Goal: Information Seeking & Learning: Learn about a topic

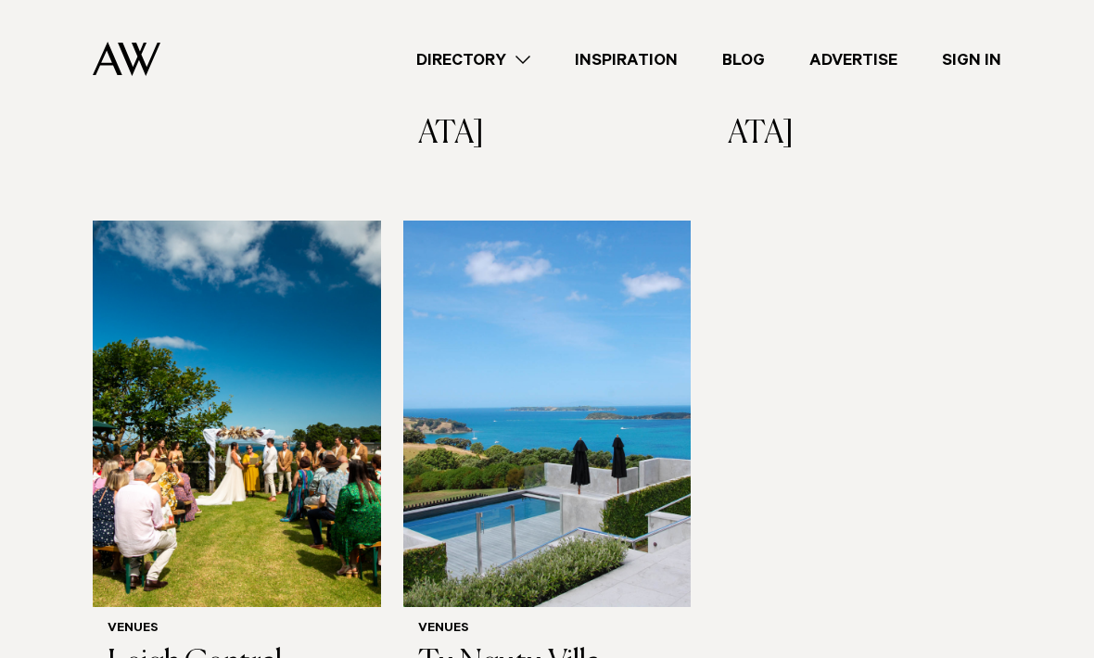
scroll to position [865, 0]
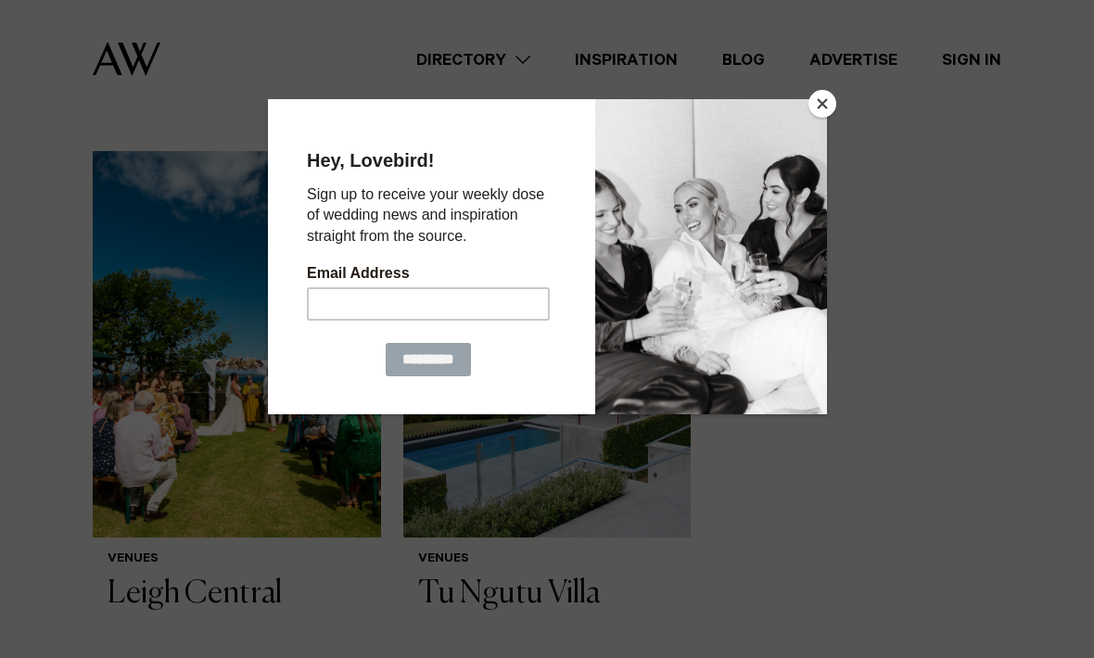
click at [818, 118] on button "Close" at bounding box center [823, 104] width 28 height 28
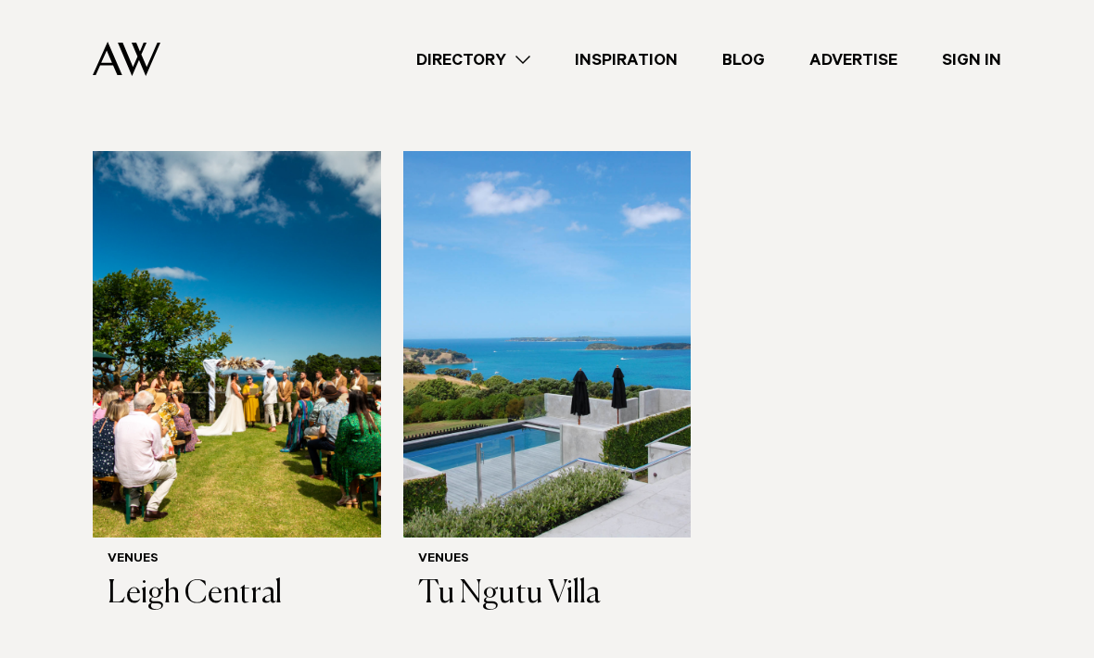
click at [555, 576] on h3 "Tu Ngutu Villa" at bounding box center [547, 595] width 259 height 38
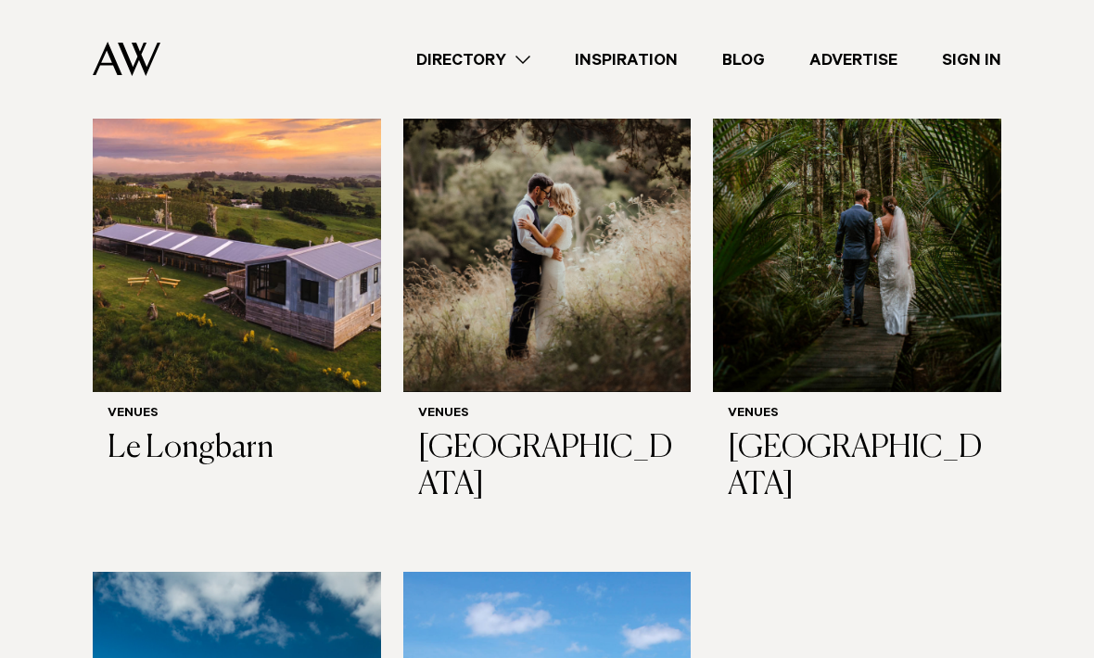
scroll to position [443, 0]
click at [504, 457] on h3 "[GEOGRAPHIC_DATA]" at bounding box center [547, 469] width 259 height 76
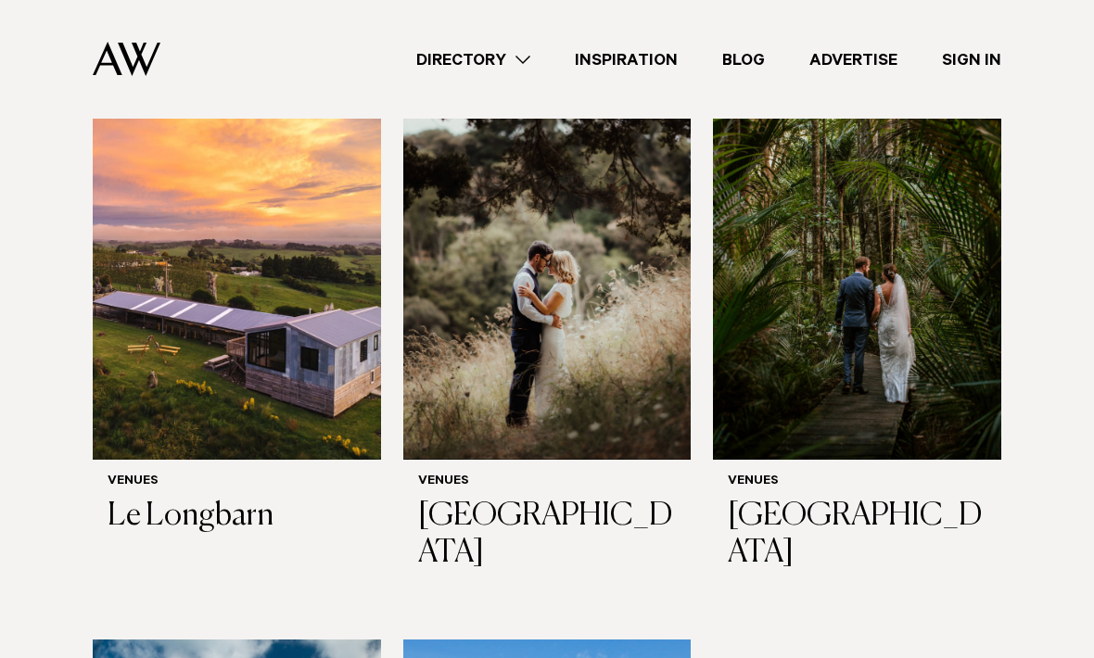
scroll to position [375, 0]
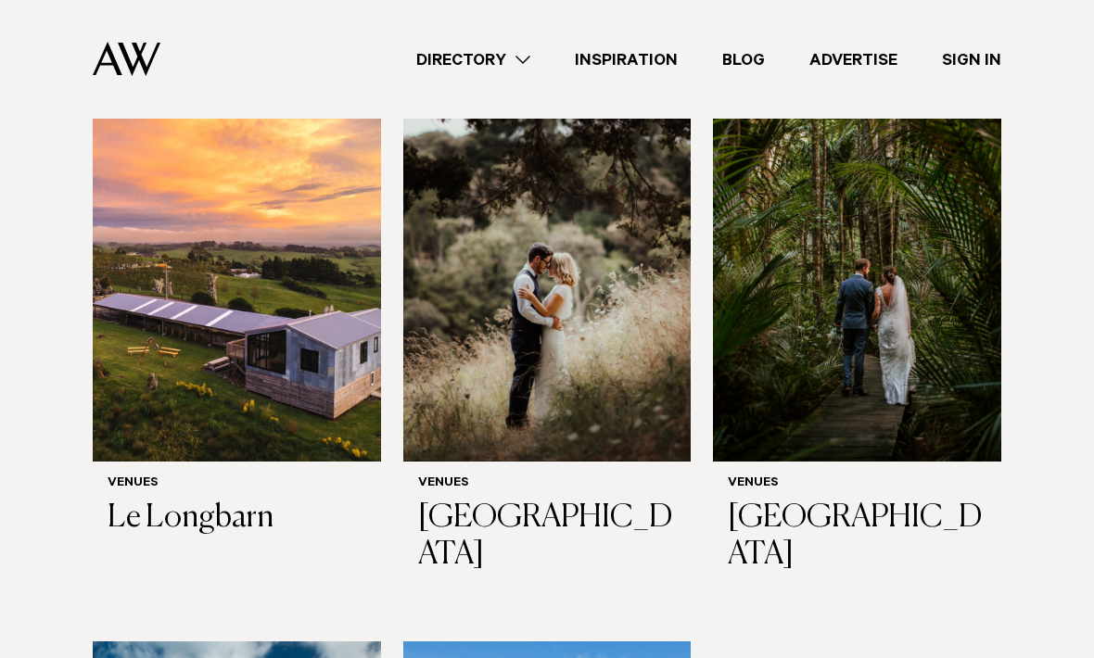
click at [250, 362] on img at bounding box center [237, 268] width 288 height 387
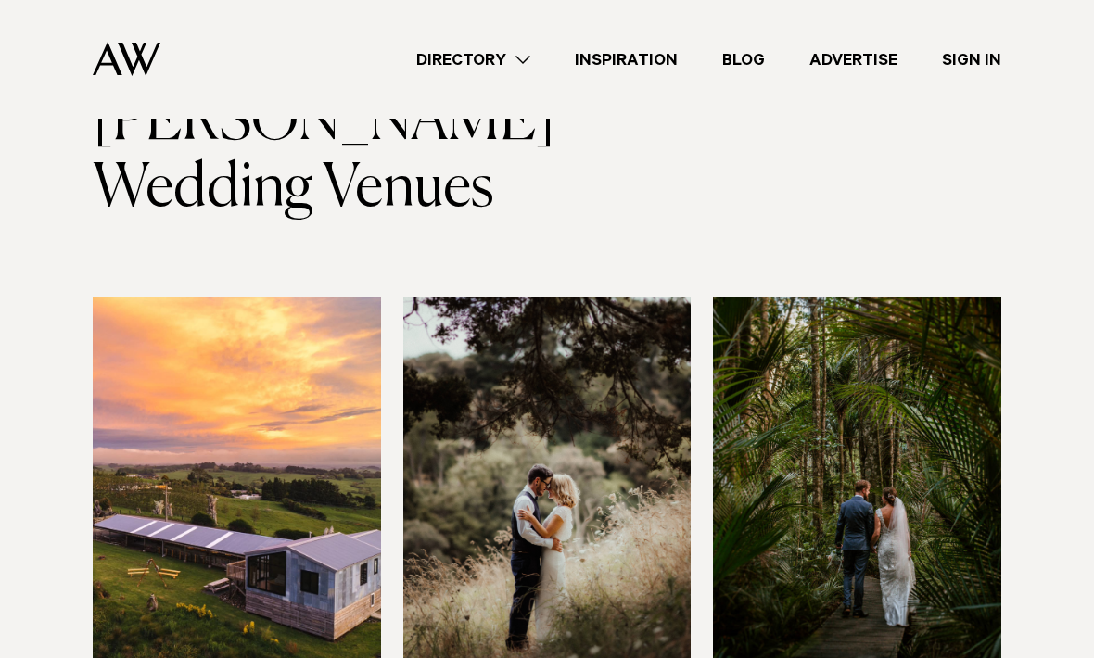
scroll to position [0, 0]
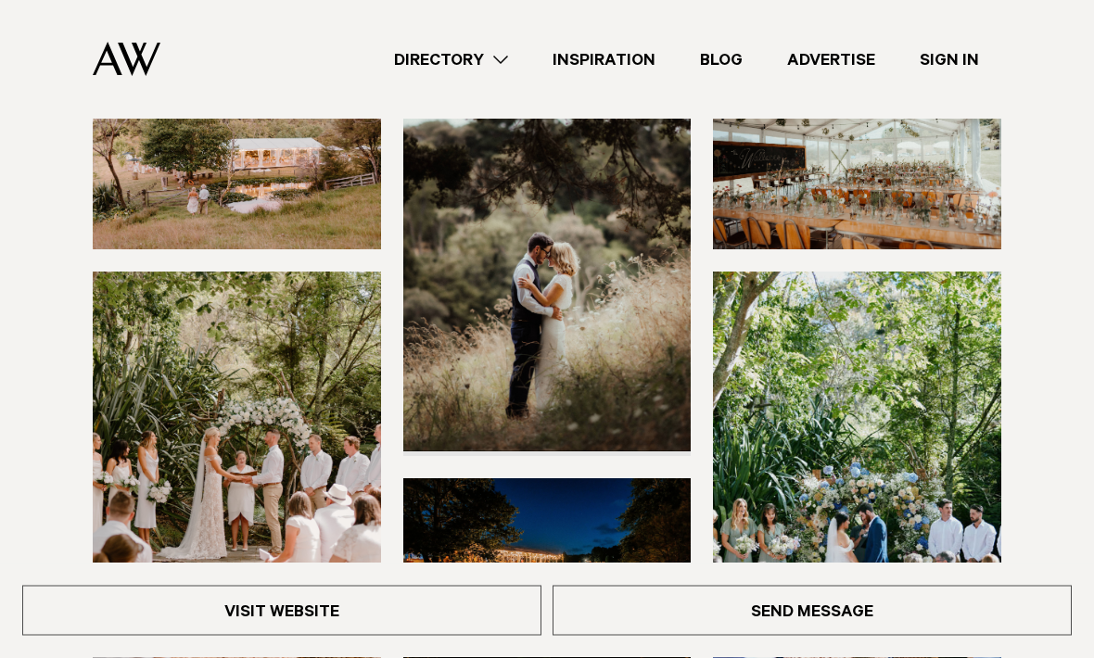
scroll to position [68, 0]
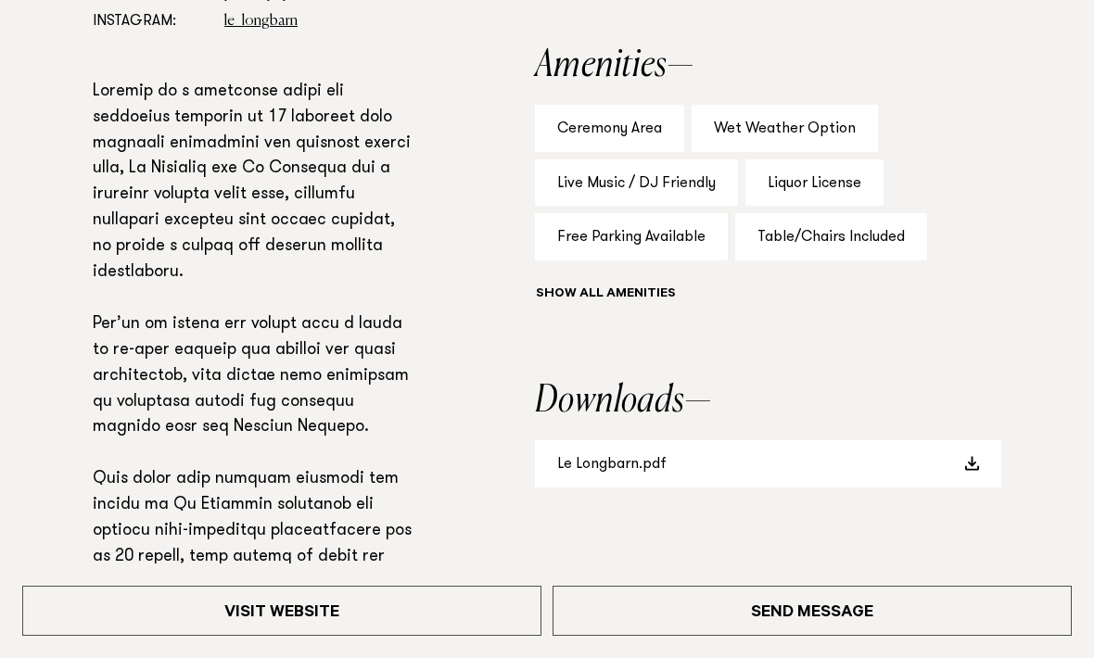
scroll to position [1168, 0]
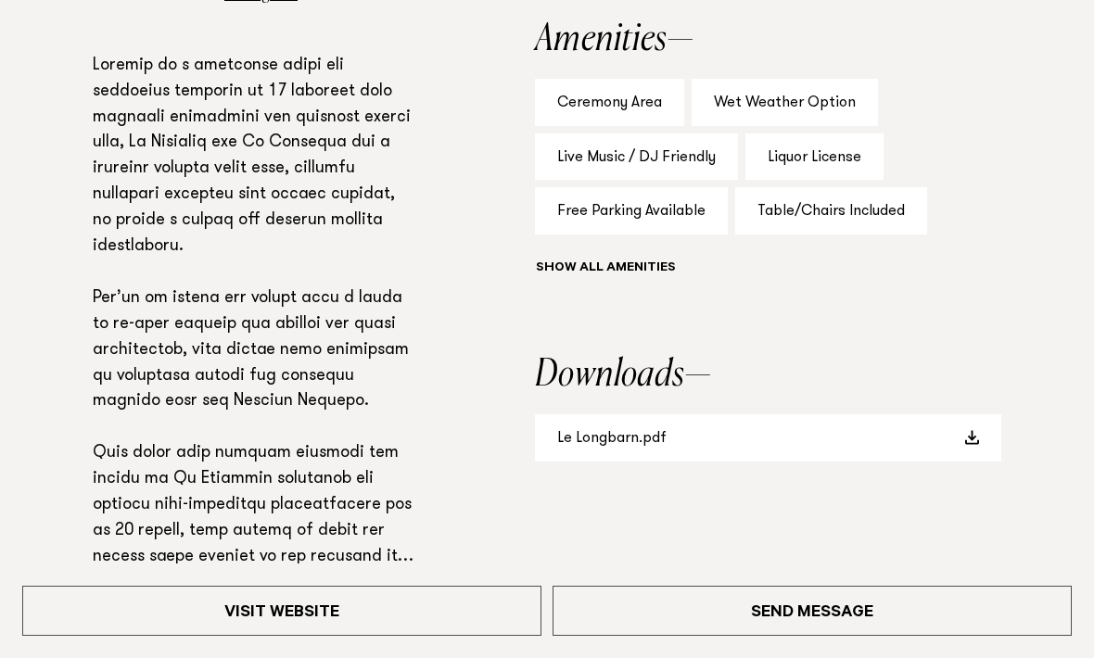
click at [778, 450] on link "Le Longbarn.pdf" at bounding box center [768, 437] width 466 height 47
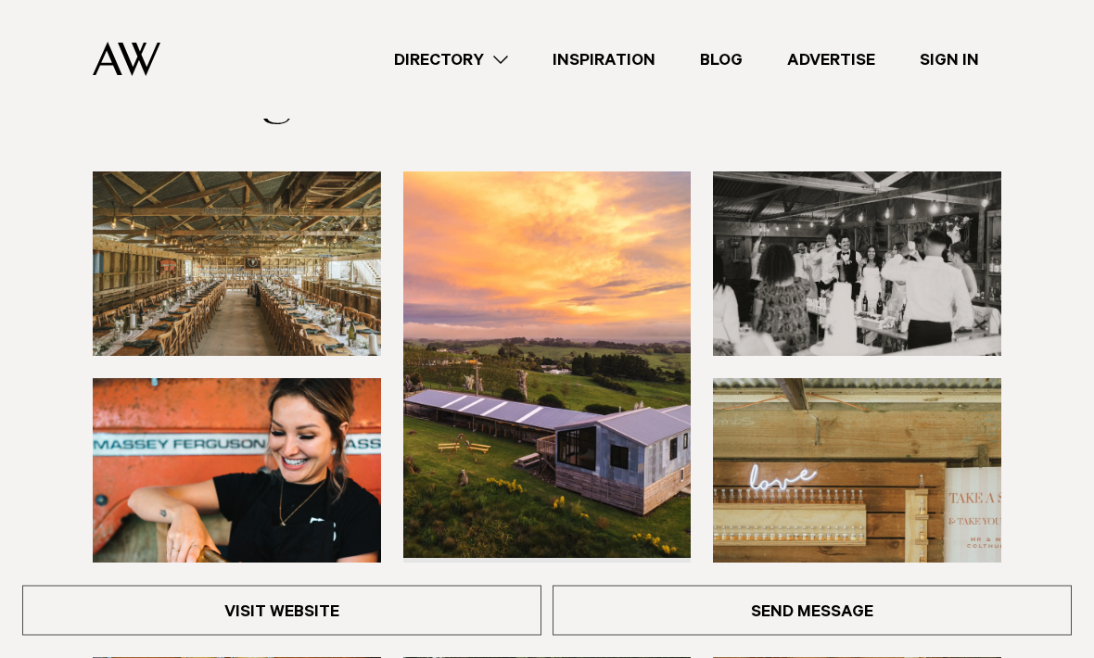
scroll to position [0, 0]
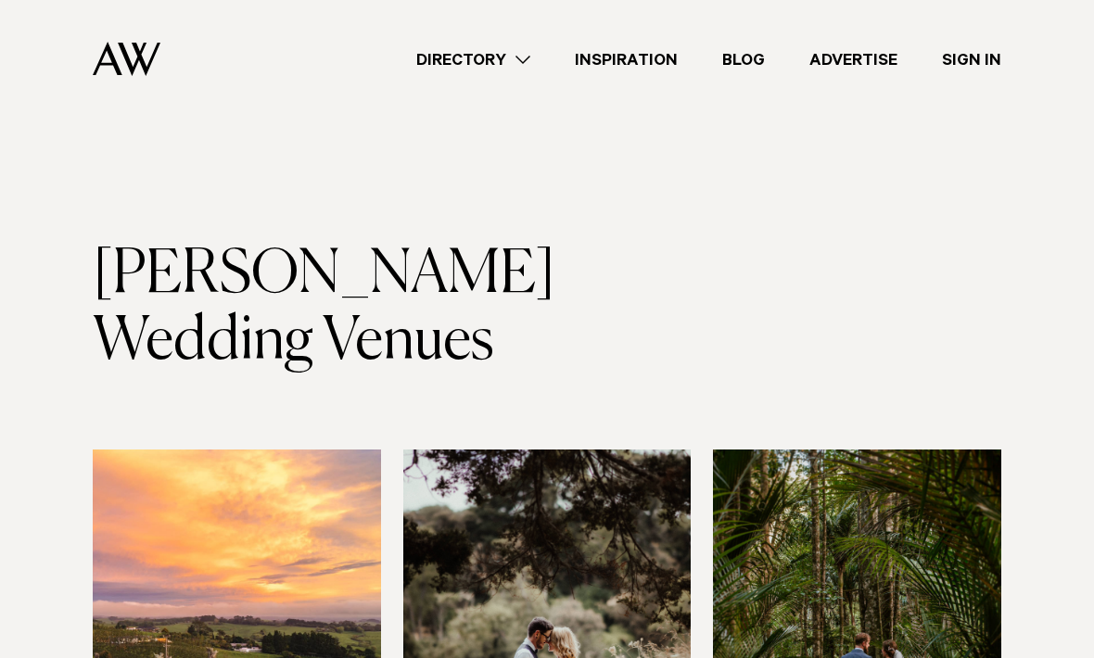
click at [529, 48] on link "Directory" at bounding box center [473, 59] width 159 height 25
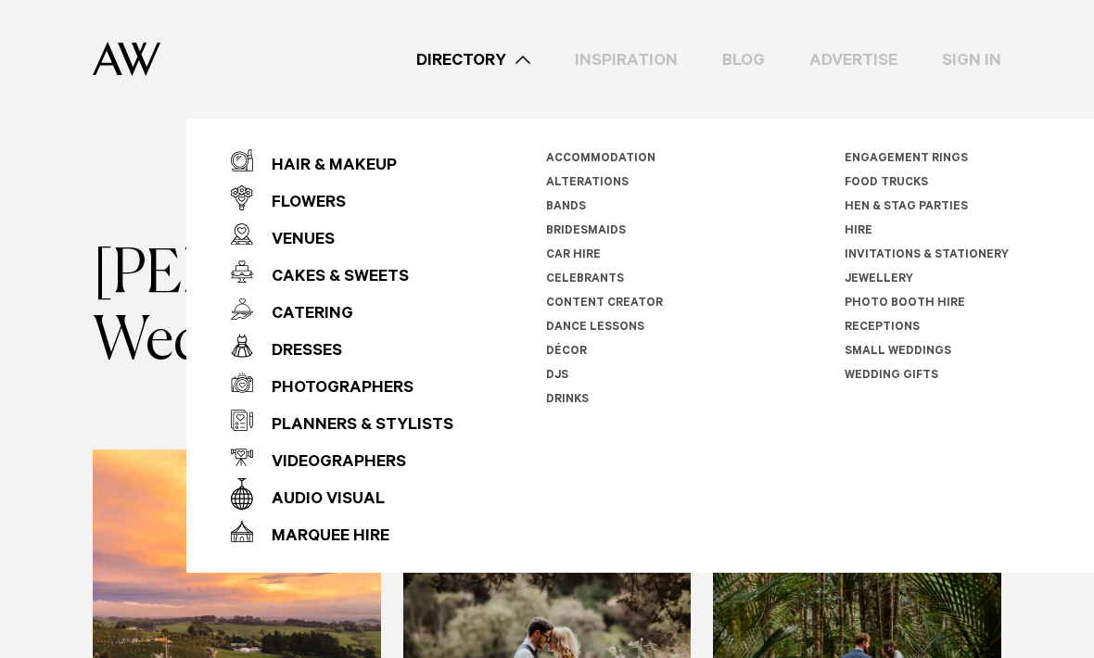
click at [312, 267] on div "Cakes & Sweets" at bounding box center [331, 278] width 156 height 37
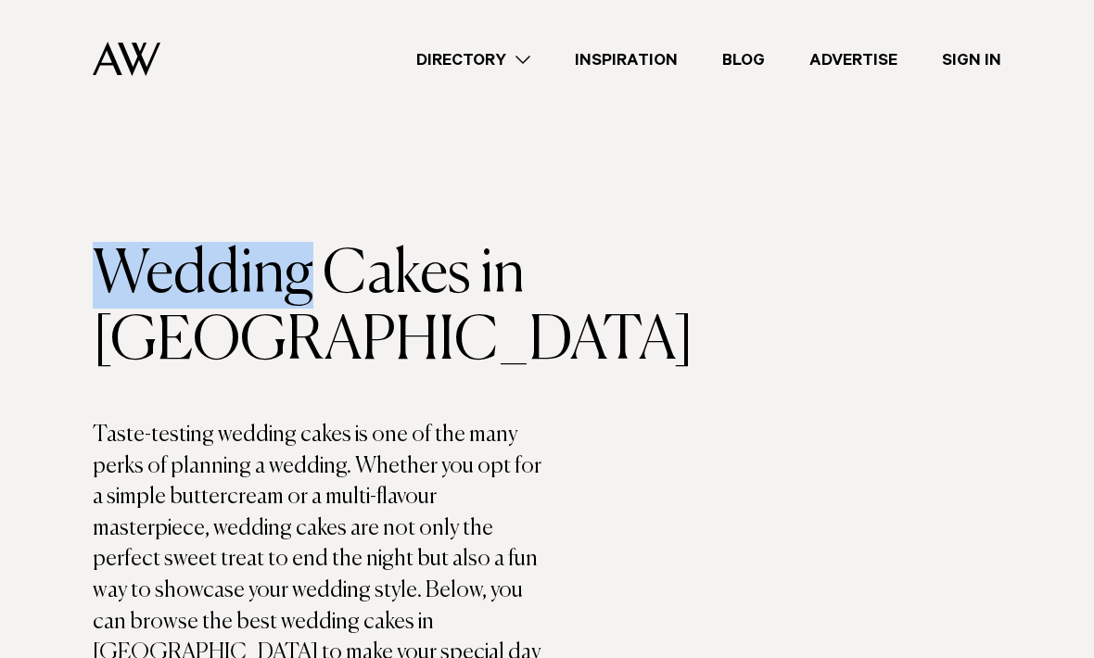
click at [467, 69] on link "Directory" at bounding box center [473, 59] width 159 height 25
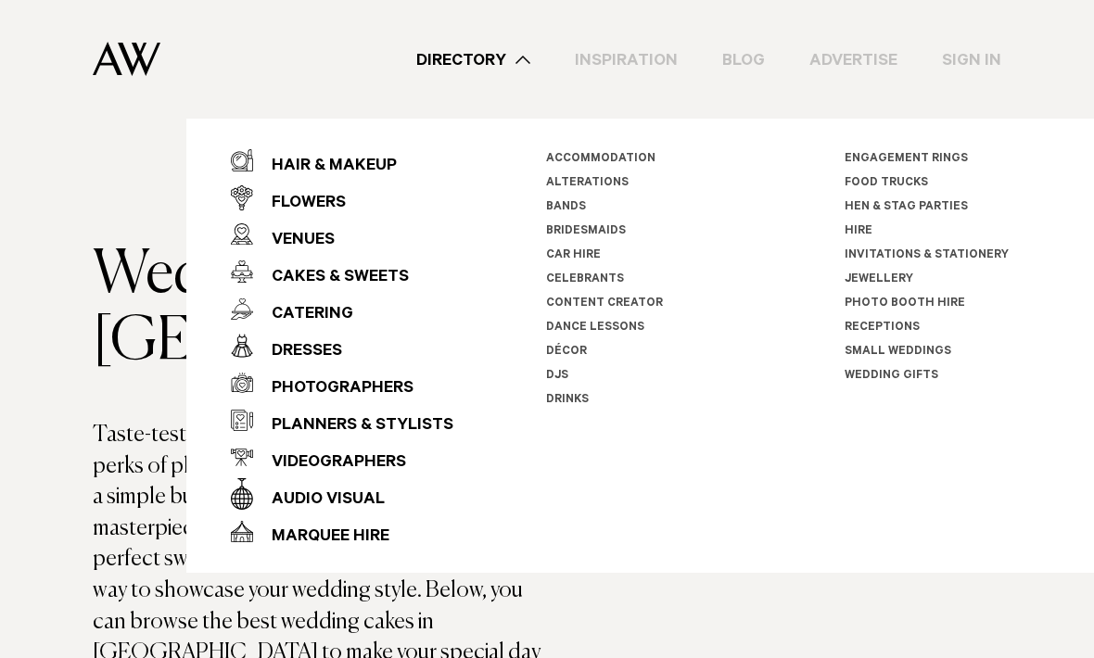
click at [292, 240] on div "Venues" at bounding box center [294, 241] width 82 height 37
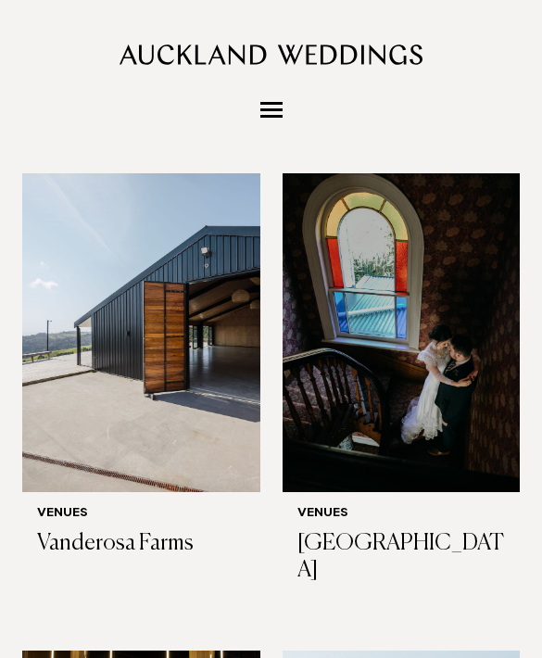
scroll to position [9153, 0]
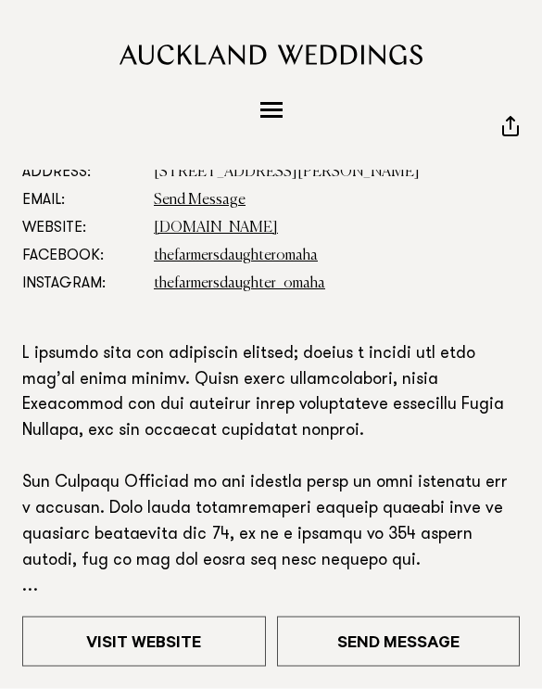
scroll to position [331, 0]
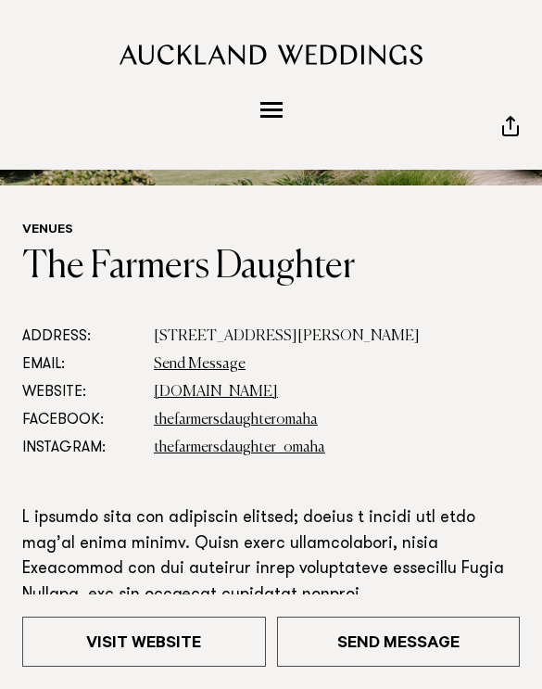
click at [195, 636] on link "Visit Website" at bounding box center [144, 642] width 244 height 50
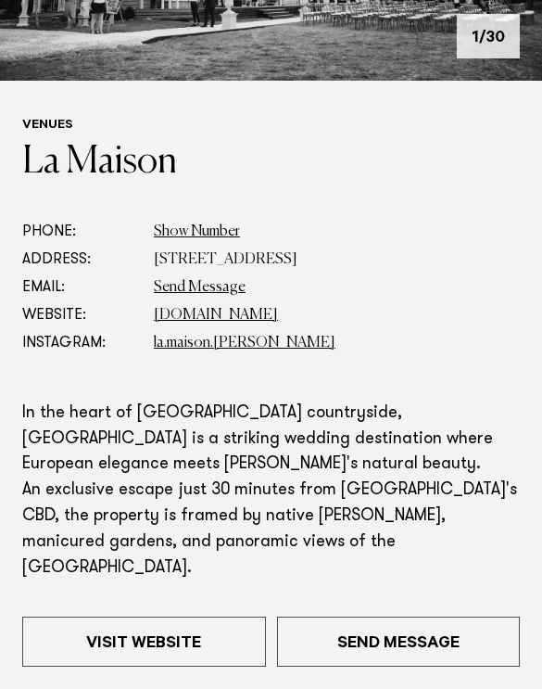
click at [184, 667] on link "Visit Website" at bounding box center [144, 642] width 244 height 50
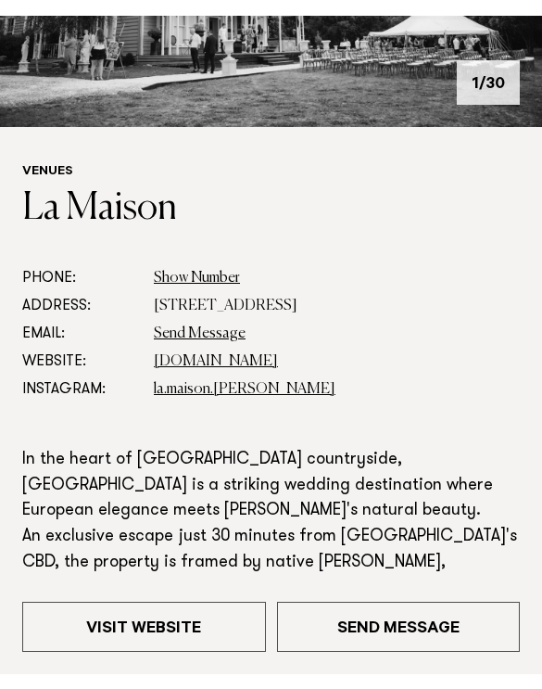
scroll to position [436, 0]
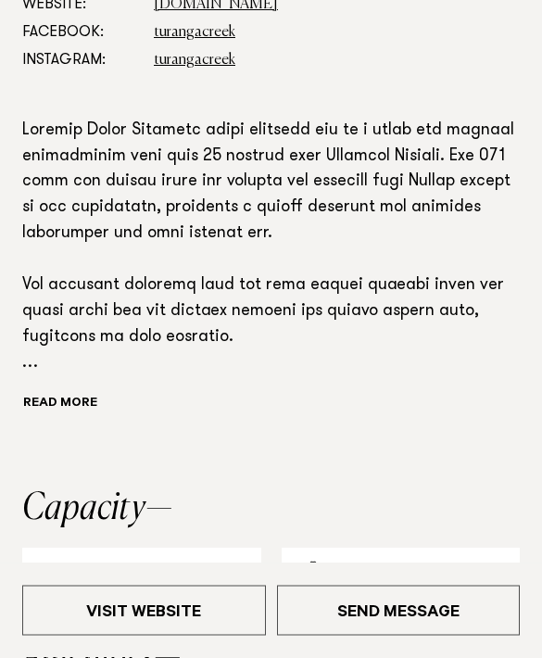
scroll to position [774, 0]
click at [146, 636] on link "Visit Website" at bounding box center [144, 611] width 244 height 50
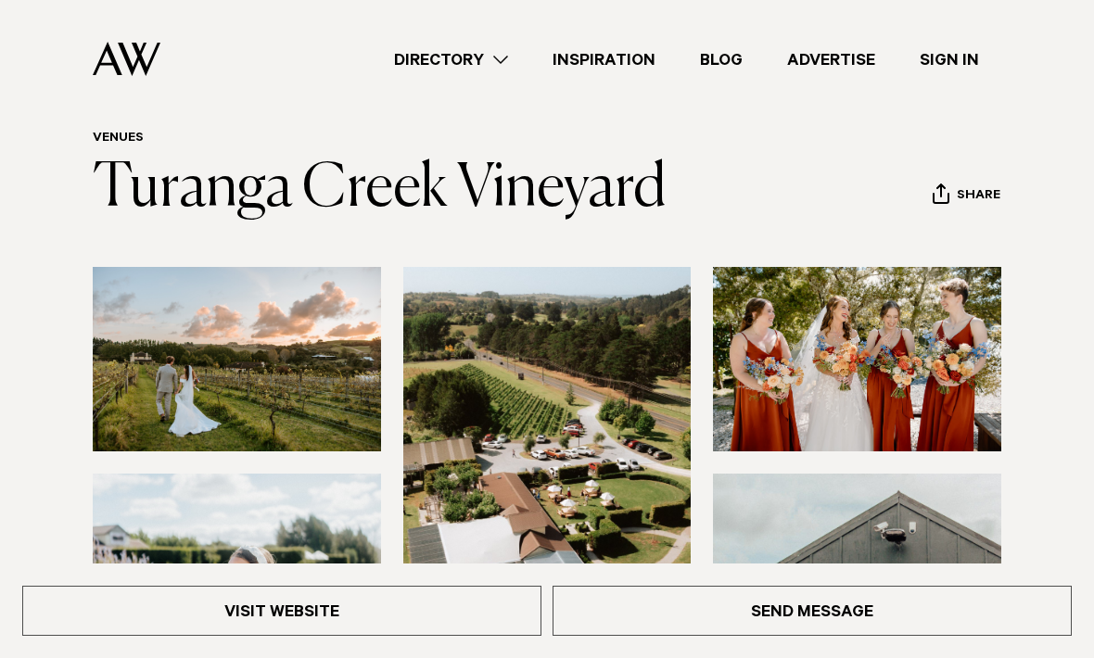
scroll to position [0, 0]
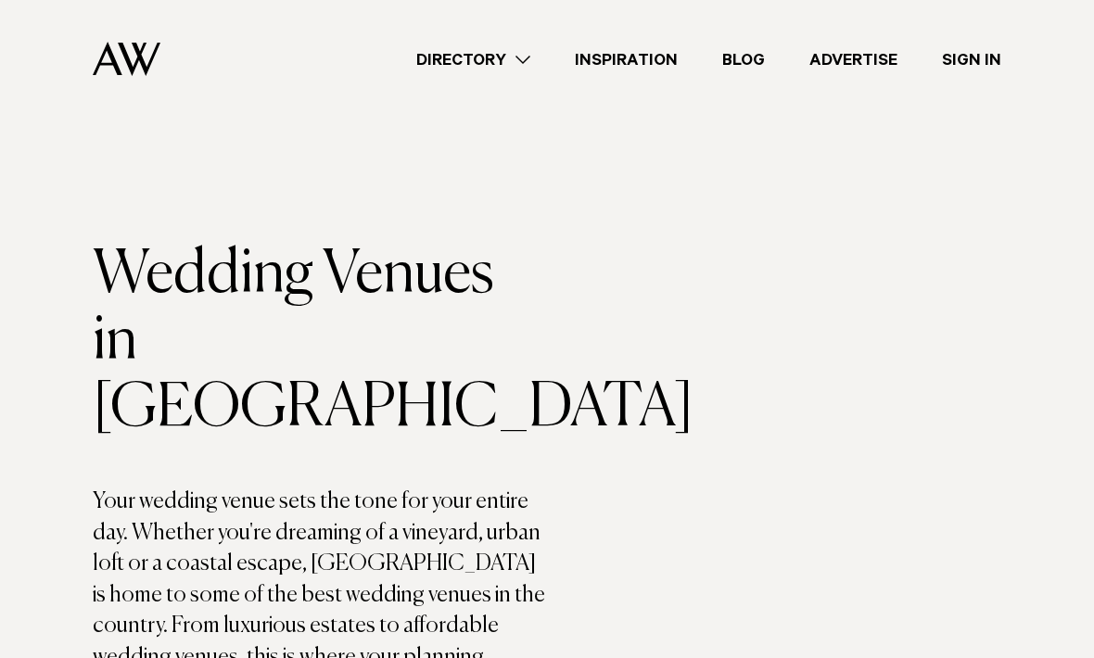
scroll to position [7772, 0]
click at [743, 61] on link "Blog" at bounding box center [743, 59] width 87 height 25
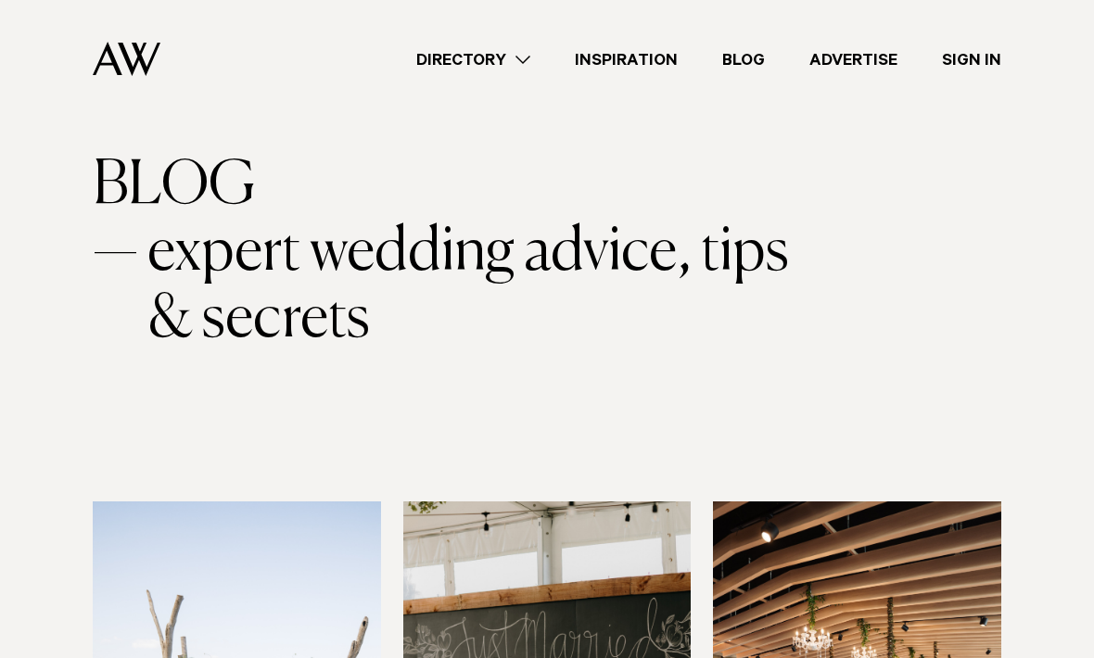
scroll to position [78, 0]
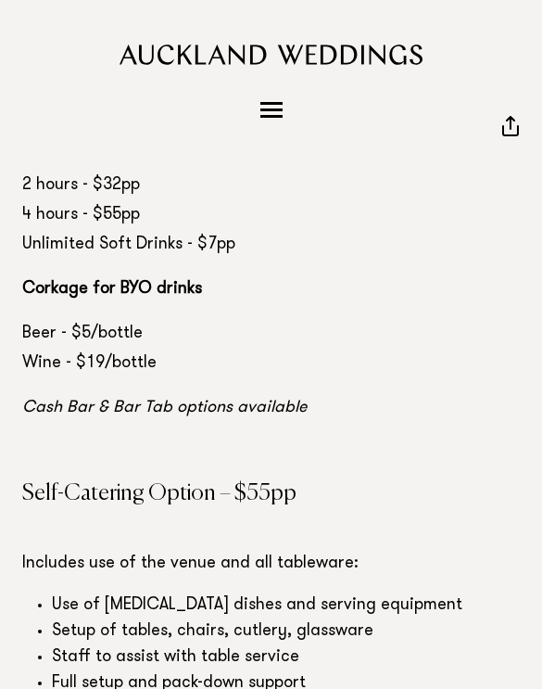
scroll to position [6911, 0]
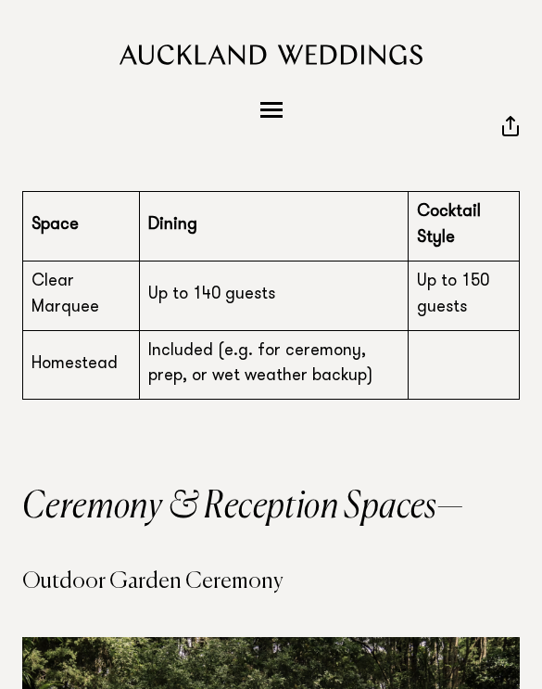
click at [273, 100] on button "Menu" at bounding box center [271, 110] width 37 height 31
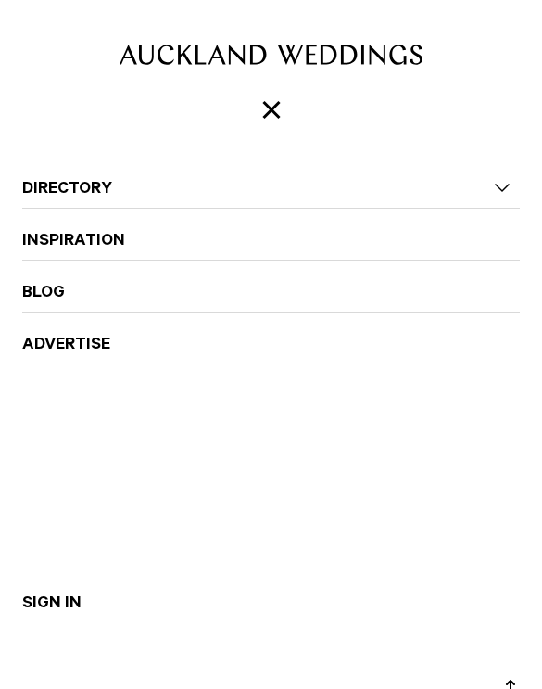
click at [411, 249] on link "Inspiration" at bounding box center [271, 231] width 498 height 44
click at [275, 98] on button "Menu" at bounding box center [271, 110] width 37 height 31
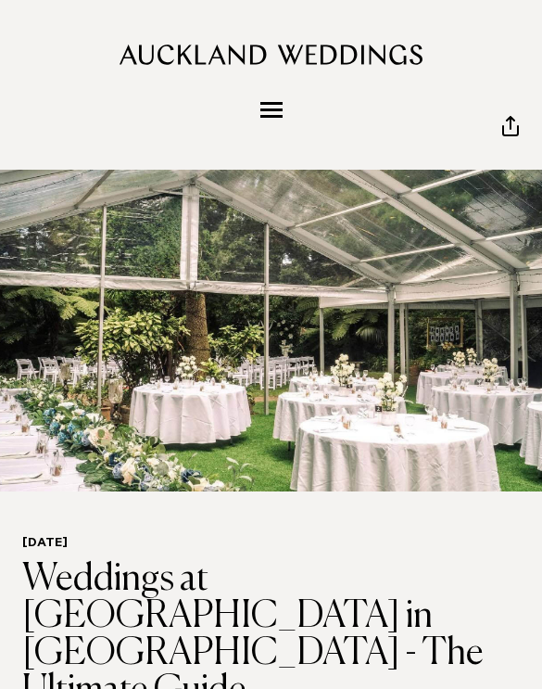
scroll to position [40, 0]
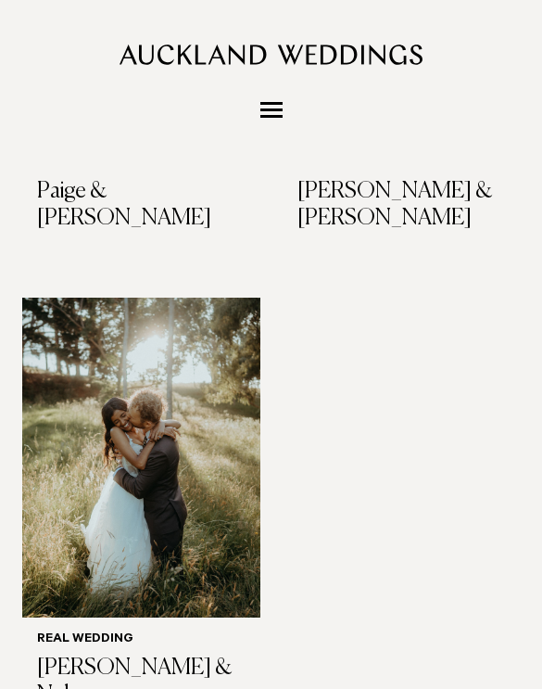
scroll to position [2474, 0]
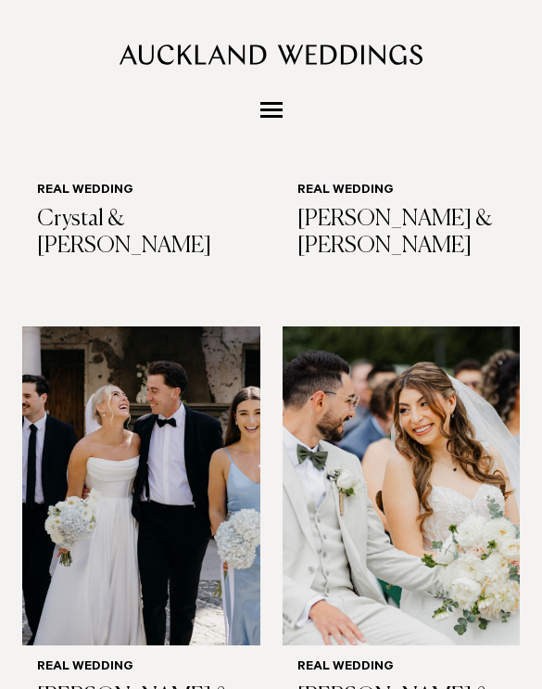
click at [266, 118] on button "Menu" at bounding box center [271, 110] width 37 height 31
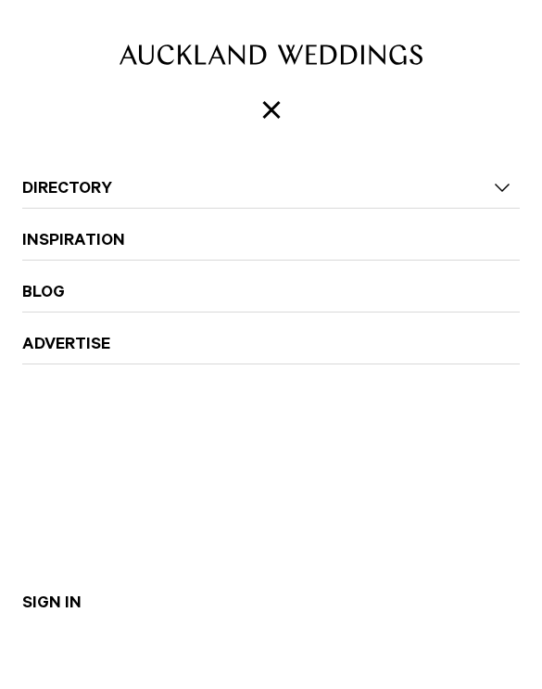
click at [282, 106] on span "Menu" at bounding box center [272, 110] width 22 height 16
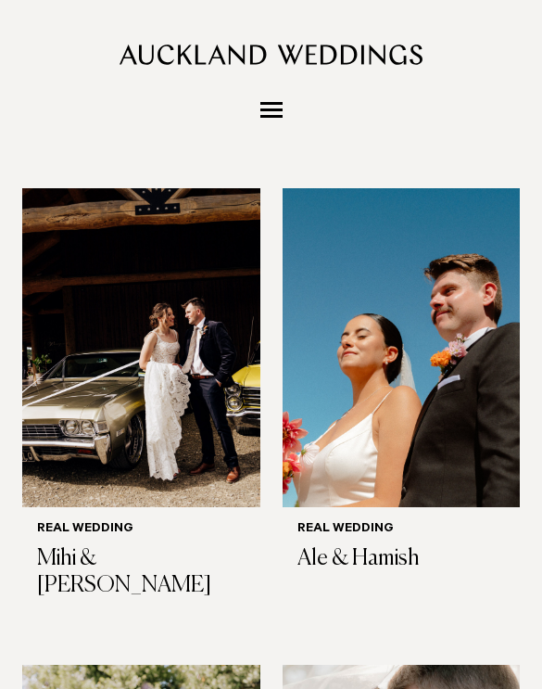
scroll to position [0, 0]
